Goal: Check status: Check status

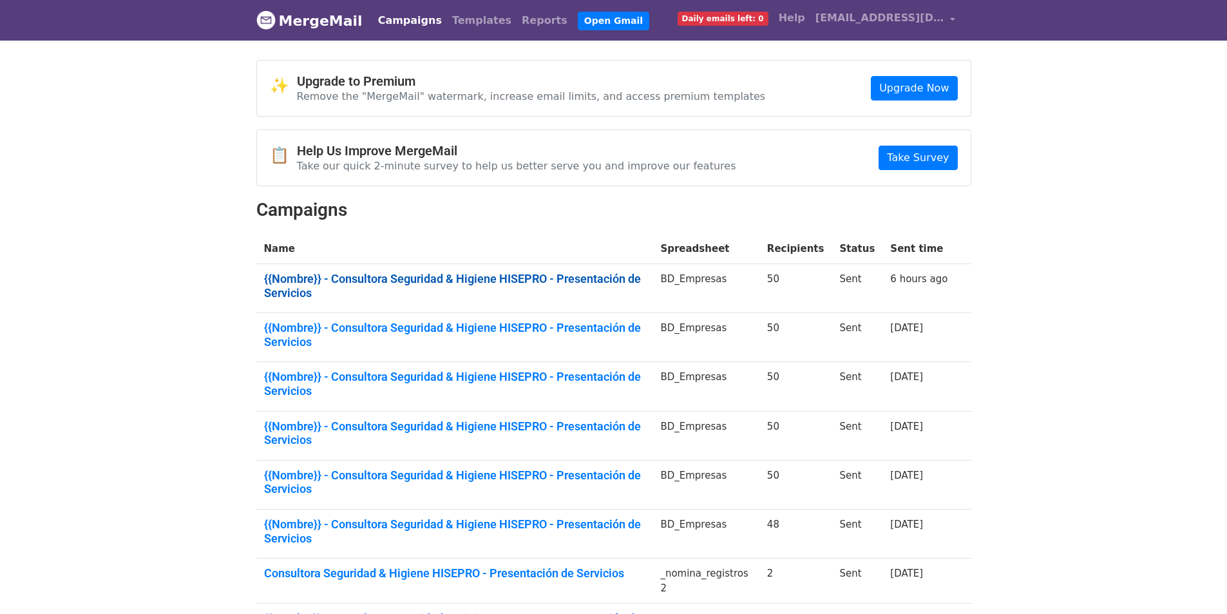
click at [397, 272] on link "{{Nombre}} - Consultora Seguridad & Higiene HISEPRO - Presentación de Servicios" at bounding box center [454, 286] width 381 height 28
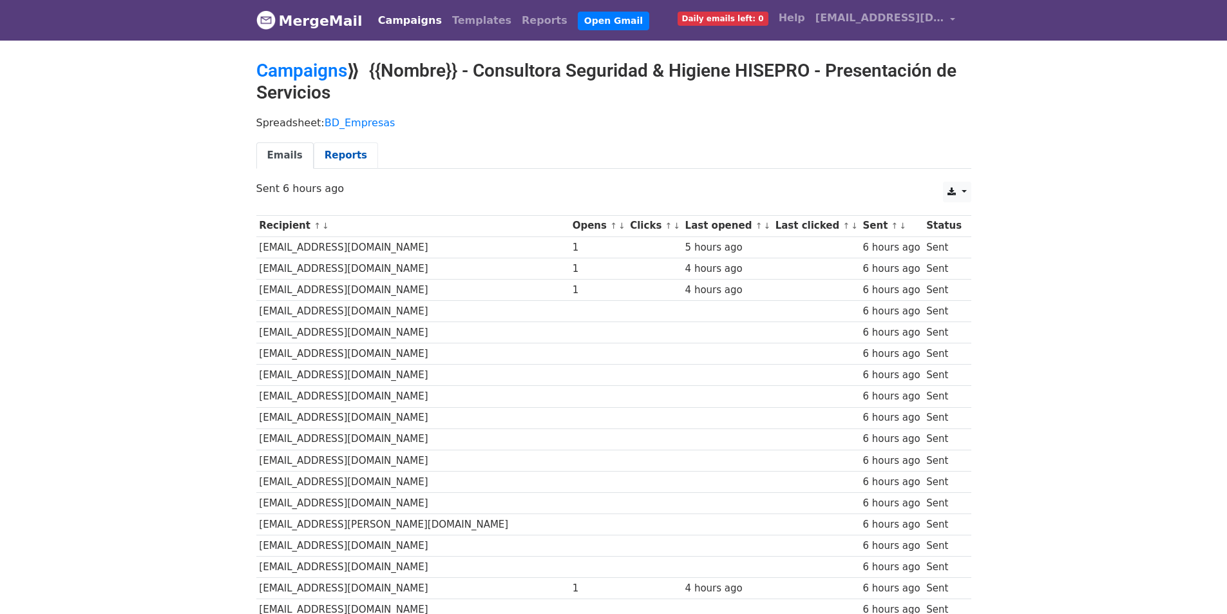
click at [324, 151] on link "Reports" at bounding box center [346, 155] width 64 height 26
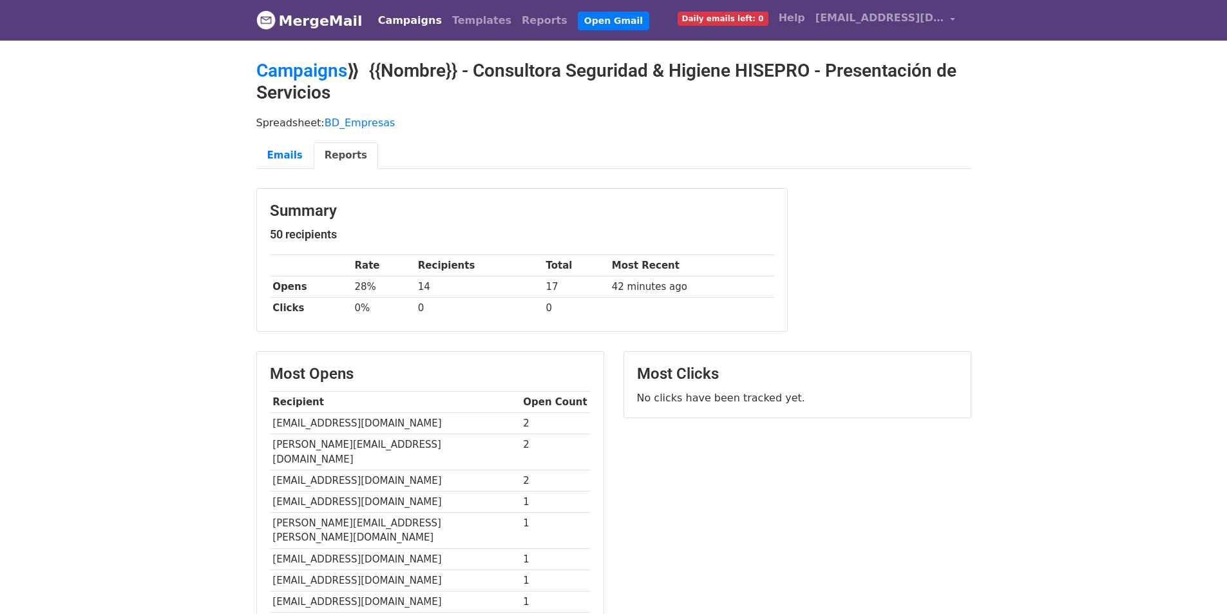
click at [111, 218] on body "MergeMail Campaigns Templates Reports Open Gmail Daily emails left: 0 Help [EMA…" at bounding box center [613, 409] width 1227 height 819
click at [95, 264] on body "MergeMail Campaigns Templates Reports Open Gmail Daily emails left: 0 Help [EMA…" at bounding box center [613, 409] width 1227 height 819
click at [107, 320] on body "MergeMail Campaigns Templates Reports Open Gmail Daily emails left: 0 Help [EMA…" at bounding box center [613, 409] width 1227 height 819
